Goal: Task Accomplishment & Management: Manage account settings

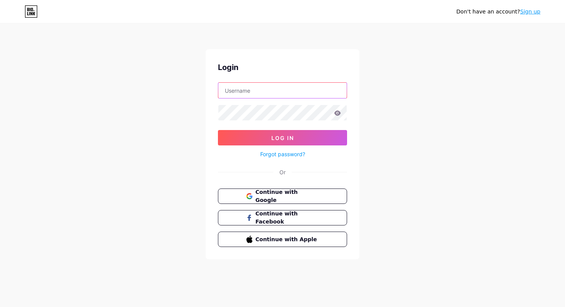
click at [281, 90] on input "text" at bounding box center [282, 90] width 128 height 15
type input "[PERSON_NAME][EMAIL_ADDRESS][DOMAIN_NAME]"
click at [218, 130] on button "Log In" at bounding box center [282, 137] width 129 height 15
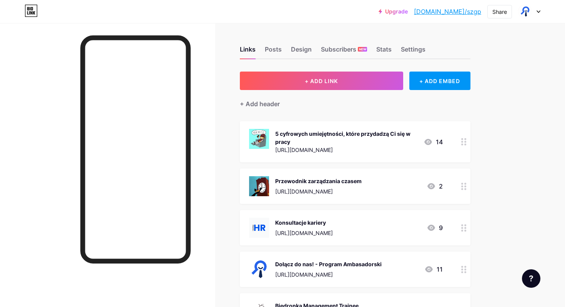
click at [302, 225] on div "Konsultacje kariery" at bounding box center [304, 222] width 58 height 8
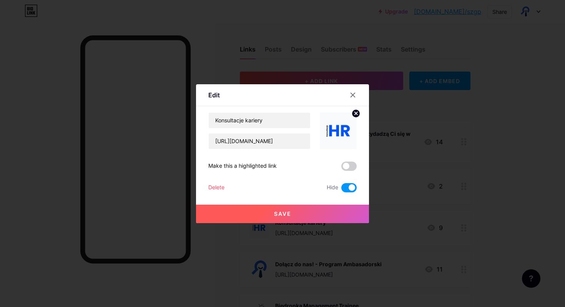
click at [353, 185] on span at bounding box center [348, 187] width 15 height 9
click at [341, 190] on input "checkbox" at bounding box center [341, 190] width 0 height 0
click at [351, 163] on span at bounding box center [348, 165] width 15 height 9
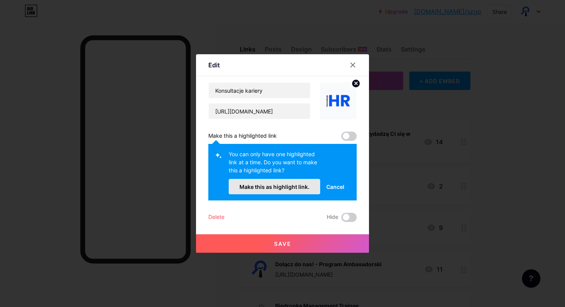
click at [302, 190] on button "Make this as highlight link." at bounding box center [275, 186] width 92 height 15
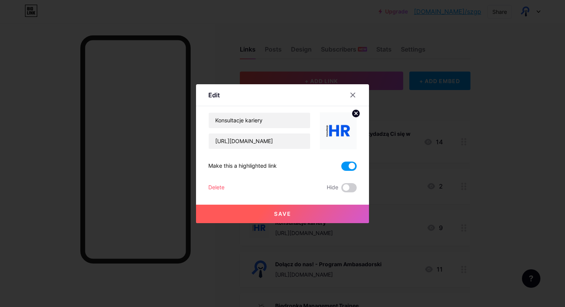
click at [302, 214] on button "Save" at bounding box center [282, 214] width 173 height 18
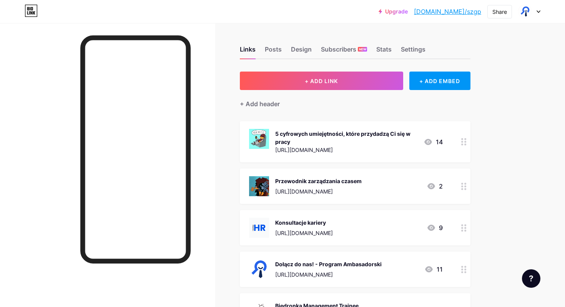
drag, startPoint x: 282, startPoint y: 218, endPoint x: 346, endPoint y: 200, distance: 67.1
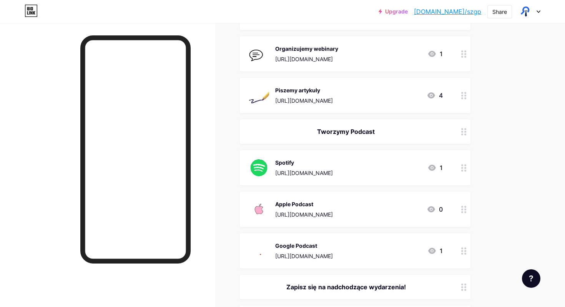
scroll to position [704, 0]
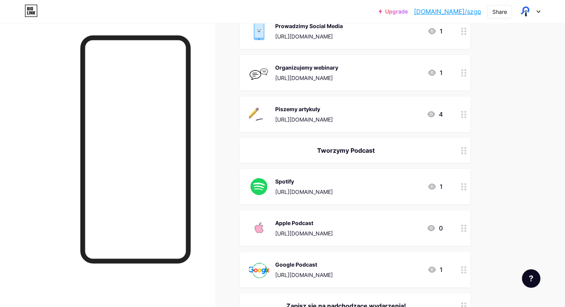
click at [124, 21] on div "Upgrade [DOMAIN_NAME]/szgp [DOMAIN_NAME]/szgp Share Switch accounts Szkolna Gie…" at bounding box center [282, 11] width 565 height 23
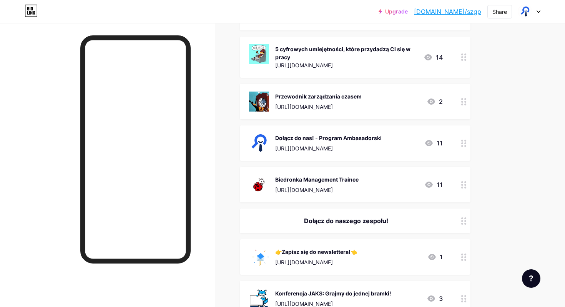
scroll to position [0, 0]
